Goal: Navigation & Orientation: Find specific page/section

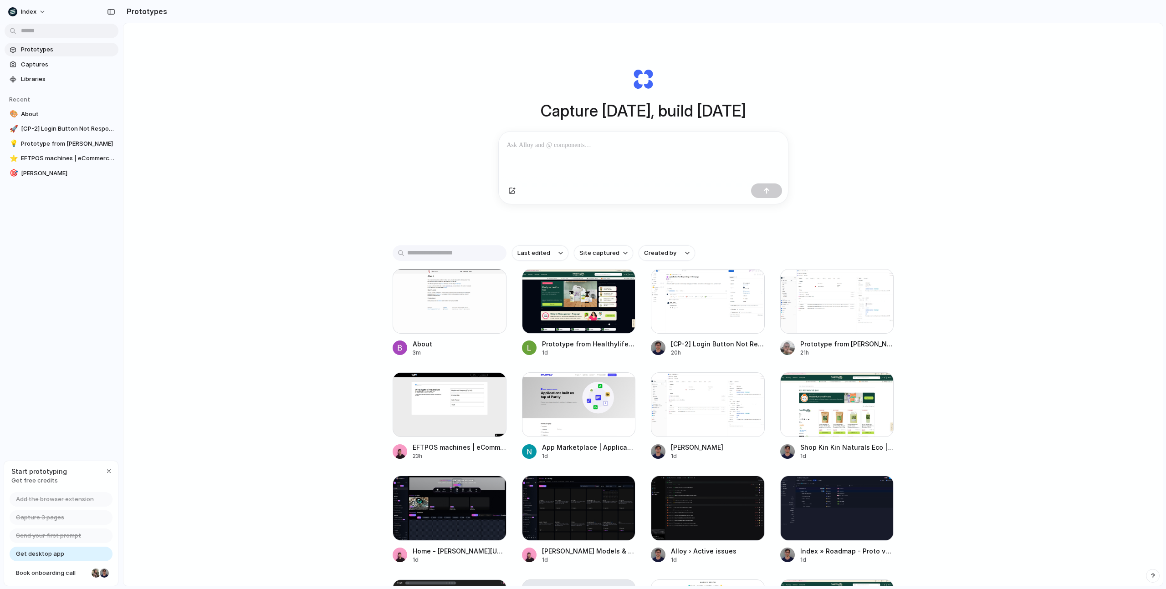
click at [249, 171] on div "Capture today, build tomorrow Clone web app Clone screenshot Start from existin…" at bounding box center [642, 328] width 1039 height 611
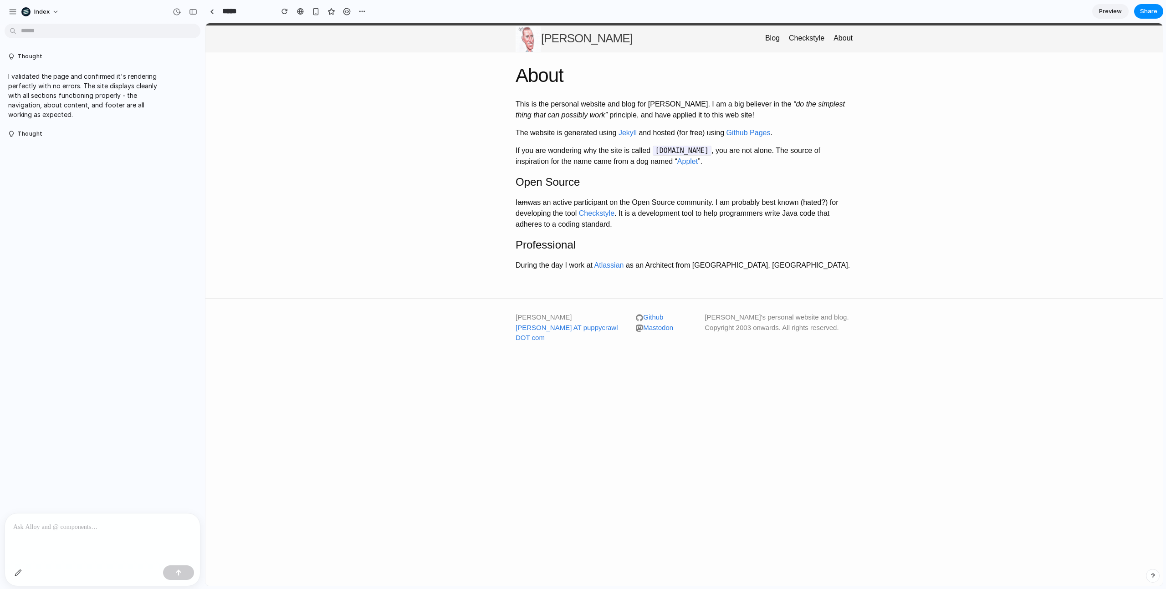
click at [391, 146] on div "About This is the personal website and blog for [PERSON_NAME]. I am a big belie…" at bounding box center [683, 175] width 957 height 246
click at [531, 41] on img at bounding box center [529, 39] width 26 height 26
click at [15, 569] on div "button" at bounding box center [18, 572] width 7 height 7
click at [517, 38] on div at bounding box center [684, 305] width 957 height 563
click at [579, 97] on div "button" at bounding box center [576, 98] width 6 height 6
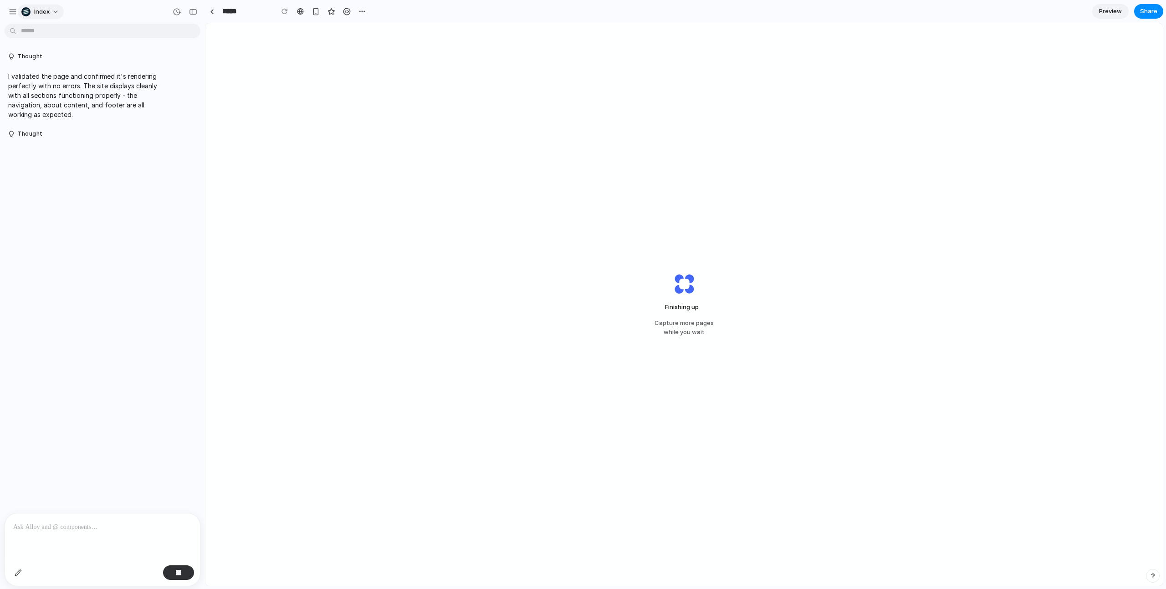
click at [48, 14] on span "Index" at bounding box center [41, 11] width 15 height 9
click at [83, 279] on div "Settings Invite members Change theme Change workspace Sign out" at bounding box center [583, 294] width 1166 height 589
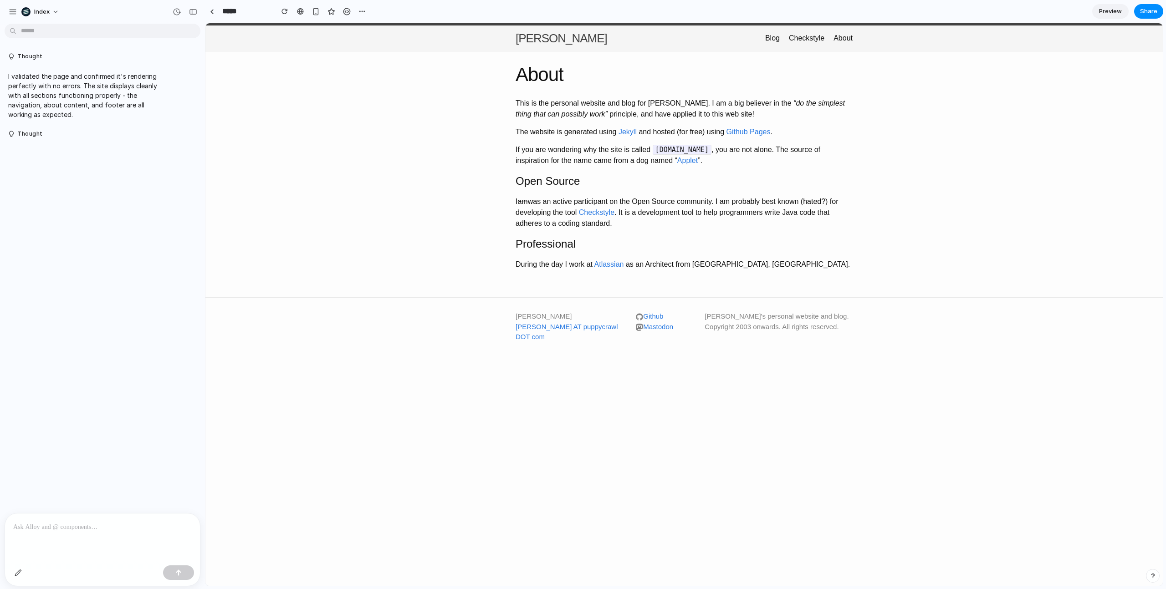
click at [404, 169] on div "About This is the personal website and blog for [PERSON_NAME]. I am a big belie…" at bounding box center [683, 174] width 957 height 246
